Goal: Transaction & Acquisition: Book appointment/travel/reservation

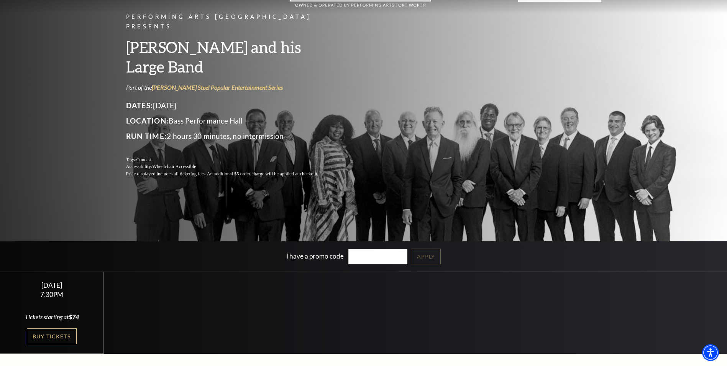
scroll to position [38, 0]
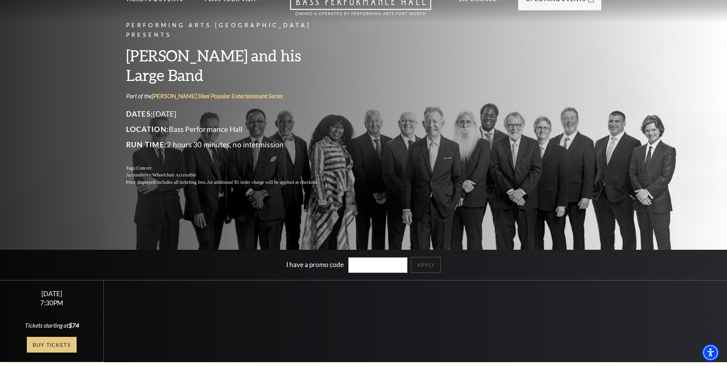
click at [38, 342] on link "Buy Tickets" at bounding box center [52, 344] width 50 height 16
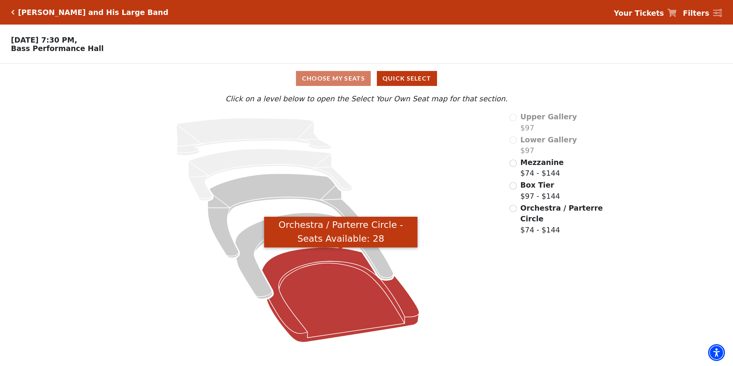
click at [335, 291] on icon "Orchestra / Parterre Circle - Seats Available: 28" at bounding box center [340, 294] width 157 height 95
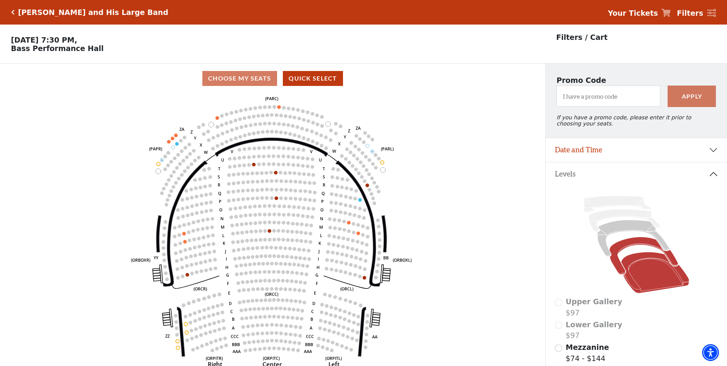
click at [634, 248] on icon at bounding box center [643, 256] width 69 height 38
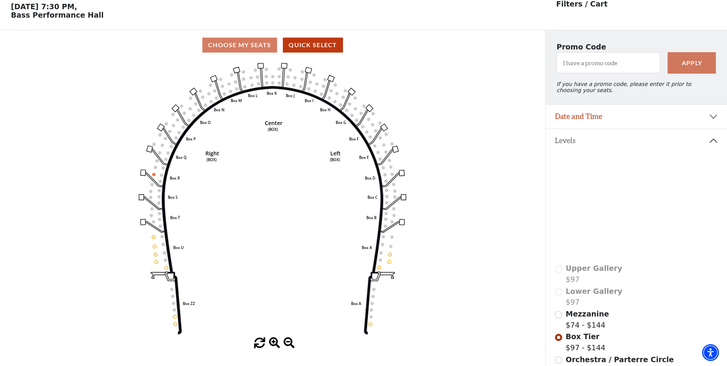
scroll to position [36, 0]
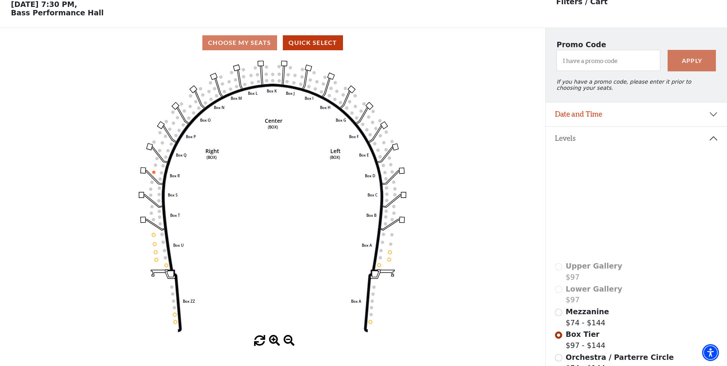
click at [626, 197] on icon at bounding box center [633, 202] width 72 height 36
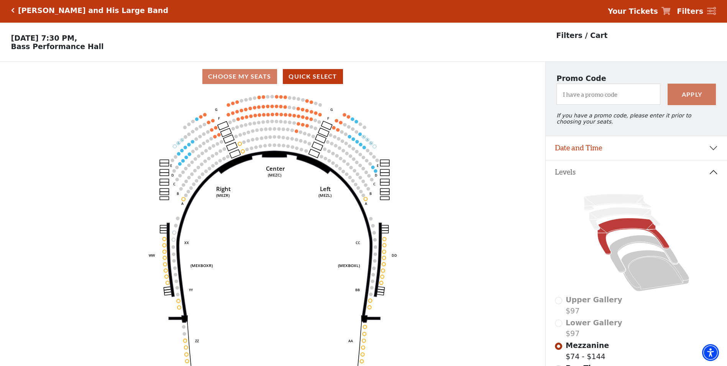
scroll to position [0, 0]
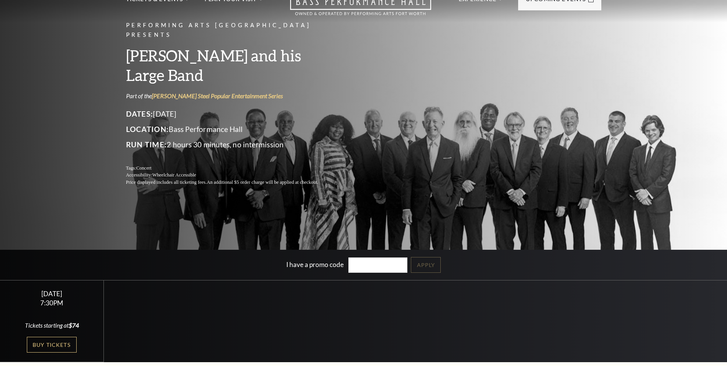
scroll to position [38, 0]
